Goal: Transaction & Acquisition: Obtain resource

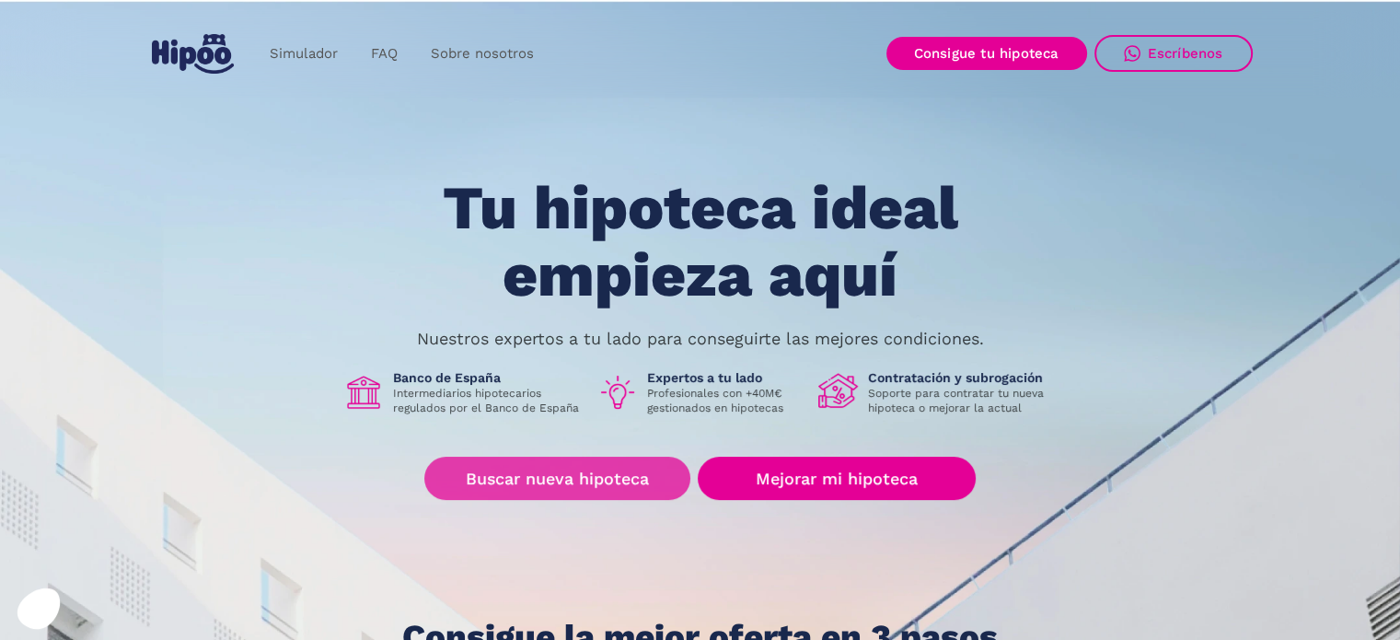
click at [595, 478] on link "Buscar nueva hipoteca" at bounding box center [557, 478] width 266 height 43
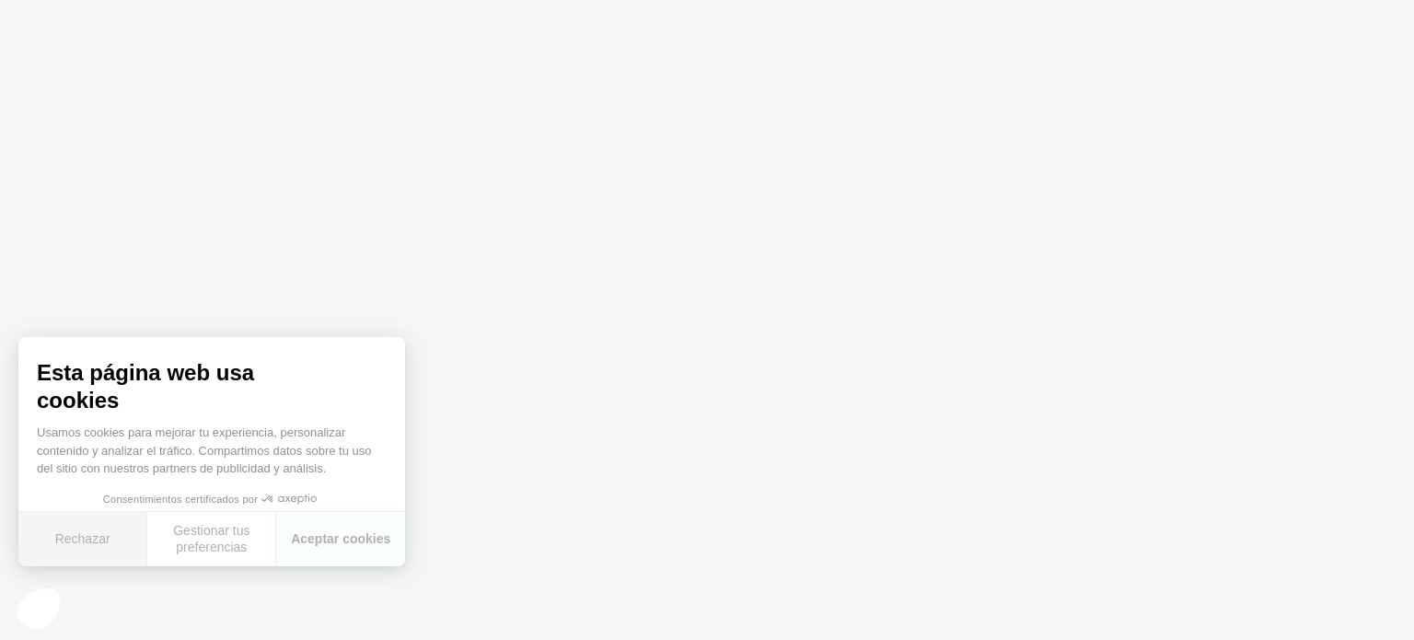
click at [84, 523] on button "Rechazar" at bounding box center [82, 539] width 129 height 54
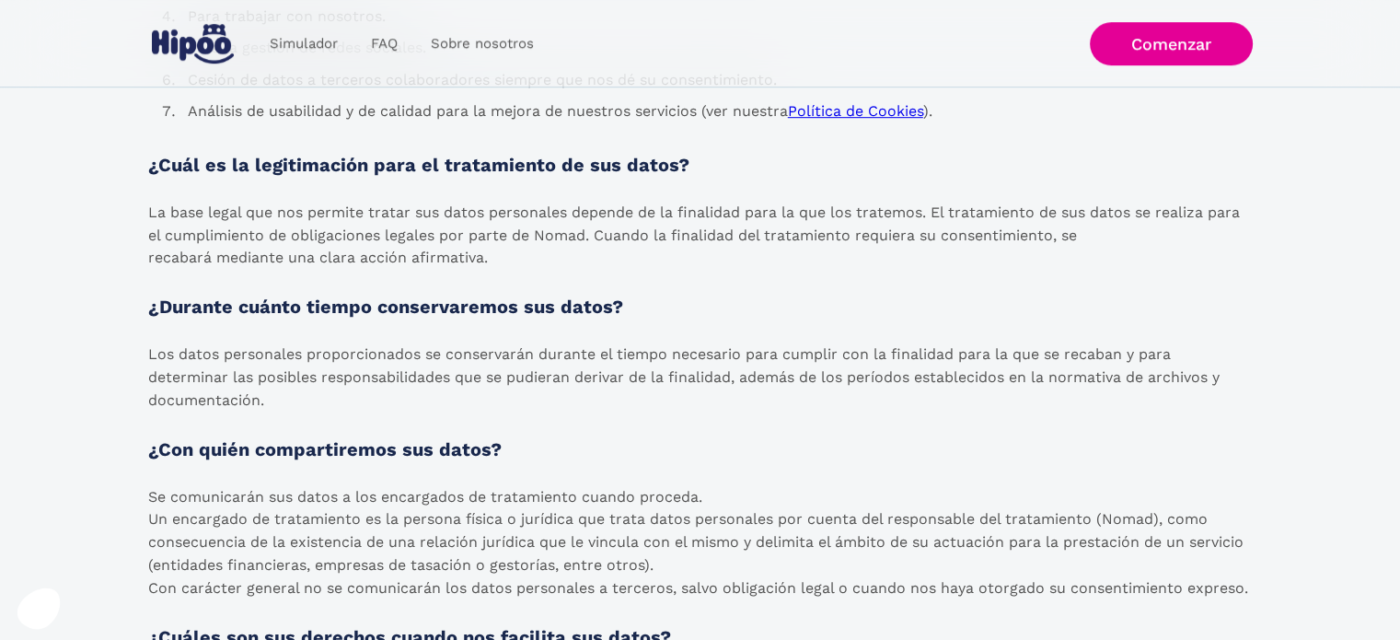
scroll to position [1221, 0]
